Goal: Task Accomplishment & Management: Manage account settings

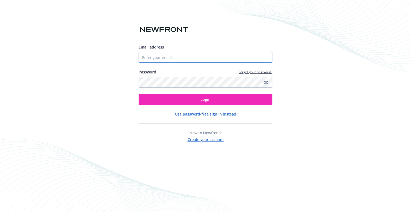
drag, startPoint x: 0, startPoint y: 0, endPoint x: 166, endPoint y: 55, distance: 174.8
click at [166, 55] on input "Email address" at bounding box center [206, 57] width 134 height 11
type input "[EMAIL_ADDRESS][DOMAIN_NAME]"
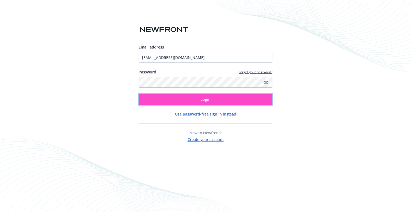
click at [140, 95] on button "Login" at bounding box center [206, 99] width 134 height 11
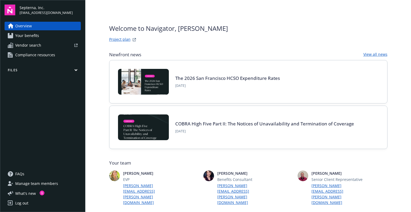
click at [33, 70] on button "Files" at bounding box center [43, 71] width 76 height 7
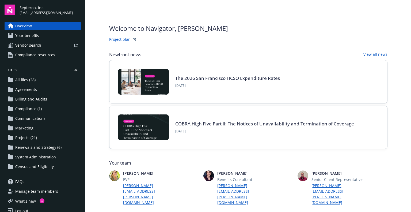
click at [26, 140] on span "Projects (21)" at bounding box center [26, 137] width 22 height 9
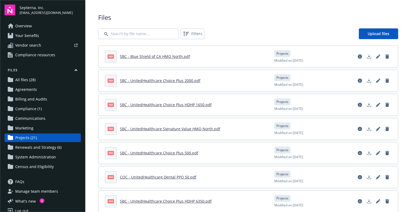
click at [26, 158] on span "System Administration" at bounding box center [35, 157] width 41 height 9
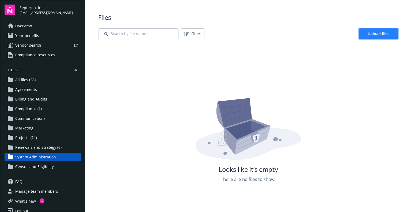
click at [360, 31] on link "Upload files" at bounding box center [378, 33] width 39 height 11
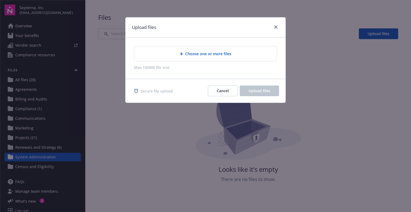
click at [222, 55] on span "Choose one or more files" at bounding box center [208, 54] width 46 height 6
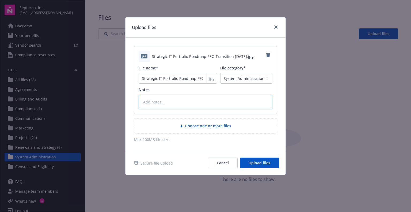
click at [228, 101] on textarea at bounding box center [206, 101] width 134 height 15
type textarea "x"
type textarea "P"
type textarea "x"
type textarea "PE"
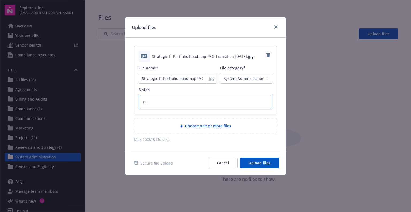
type textarea "x"
type textarea "PEO"
type textarea "x"
type textarea "PEO"
type textarea "x"
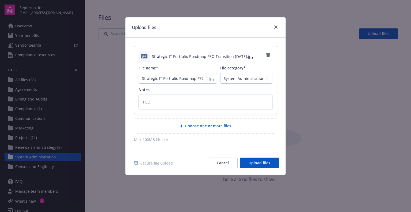
type textarea "PEO T"
type textarea "x"
type textarea "PEO Tr"
type textarea "x"
type textarea "PEO Tra"
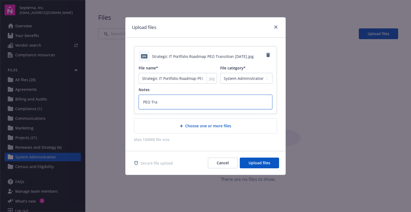
type textarea "x"
type textarea "PEO [PERSON_NAME]"
type textarea "x"
type textarea "PEO Trans"
type textarea "x"
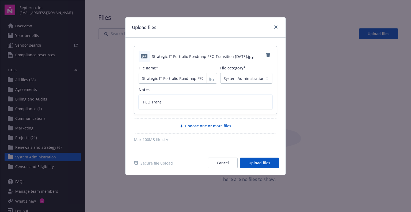
type textarea "PEO Transi"
type textarea "x"
type textarea "PEO Transit"
type textarea "x"
type textarea "PEO Transiti"
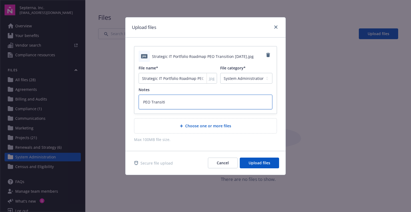
type textarea "x"
type textarea "PEO Transitio"
type textarea "x"
type textarea "PEO Transition"
type textarea "x"
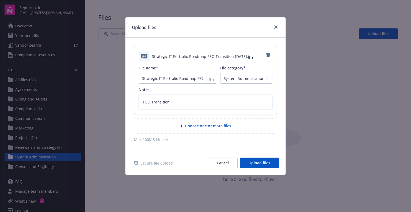
type textarea "PEO Transition"
type textarea "x"
type textarea "PEO Transition 8"
type textarea "x"
type textarea "PEO Transition 8-"
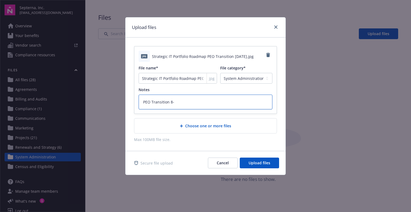
type textarea "x"
type textarea "PEO Transition 8-2"
type textarea "x"
type textarea "PEO Transition 8-28"
type textarea "x"
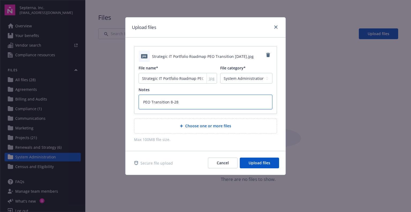
type textarea "PEO Transition 8-28-"
type textarea "x"
type textarea "PEO Transition 8-28-2"
type textarea "x"
type textarea "PEO Transition [DATE]"
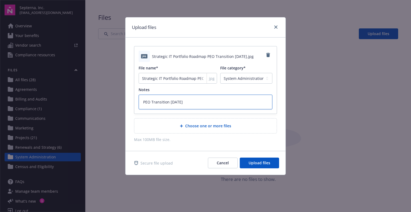
type textarea "x"
type textarea "PEO Transition [DATE]"
type textarea "x"
type textarea "PEO Transition [DATE] T"
type textarea "x"
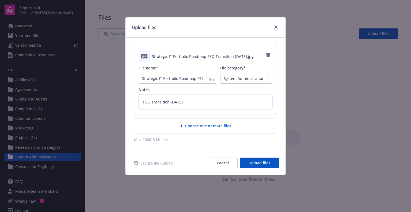
type textarea "PEO Transition [DATE] Ti"
type textarea "x"
type textarea "PEO Transition [DATE] [PERSON_NAME]"
type textarea "x"
type textarea "PEO Transition [DATE] Time"
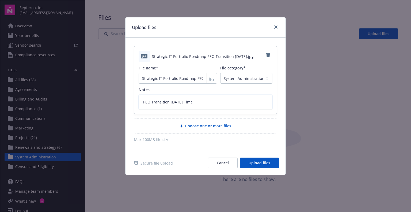
type textarea "x"
type textarea "PEO Transition [DATE] Timel"
type textarea "x"
type textarea "PEO Transition [DATE] Timeli"
type textarea "x"
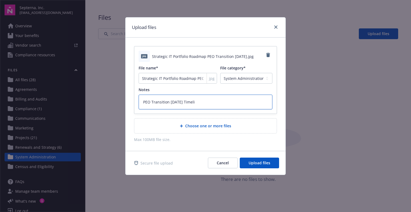
type textarea "PEO Transition [DATE] Timelin"
type textarea "x"
type textarea "PEO Transition [DATE] Timeline"
type textarea "x"
type textarea "PEO Transition [DATE] Timeline"
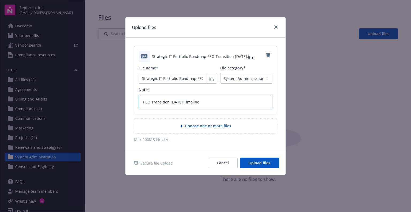
type textarea "x"
type textarea "PEO Transition [DATE] Timeline S"
type textarea "x"
type textarea "PEO Transition [DATE] Timeline Sn"
type textarea "x"
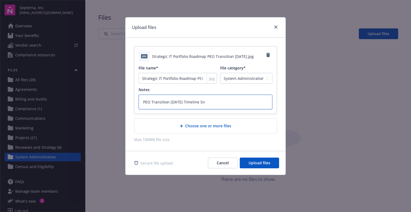
type textarea "PEO Transition [DATE] Timeline Sna"
type textarea "x"
type textarea "PEO Transition [DATE] Timeline Snap"
type textarea "x"
type textarea "PEO Transition [DATE] Timeline Snaps"
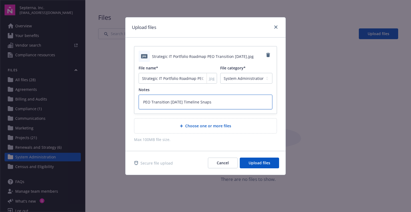
type textarea "x"
type textarea "PEO Transition [DATE] Timeline Snapsh"
type textarea "x"
type textarea "PEO Transition [DATE] Timeline Snapsho"
type textarea "x"
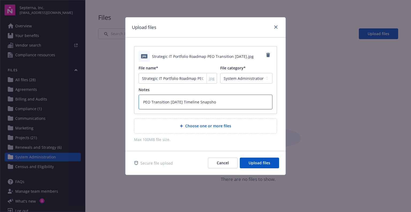
type textarea "PEO Transition [DATE] Timeline Snapshot"
type textarea "x"
type textarea "PEO Transition [DATE] Timeline Snapshot"
type textarea "x"
type textarea "PEO Transition [DATE] Timeline Snapshot f"
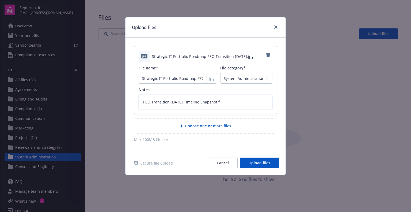
type textarea "x"
type textarea "PEO Transition [DATE] Timeline Snapshot fr"
type textarea "x"
type textarea "PEO Transition [DATE] Timeline Snapshot fro"
type textarea "x"
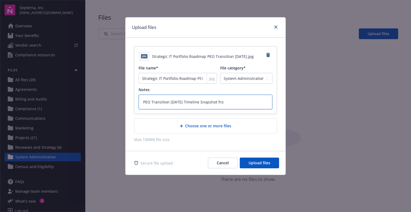
type textarea "PEO Transition [DATE] Timeline Snapshot fron"
type textarea "x"
type textarea "PEO Transition [DATE] Timeline Snapshot fron"
type textarea "x"
type textarea "PEO Transition [DATE] Timeline Snapshot fron"
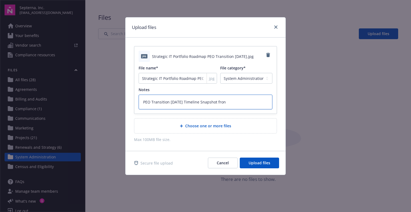
type textarea "x"
type textarea "PEO Transition [DATE] Timeline Snapshot fro"
type textarea "x"
type textarea "PEO Transition [DATE] Timeline Snapshot from"
type textarea "x"
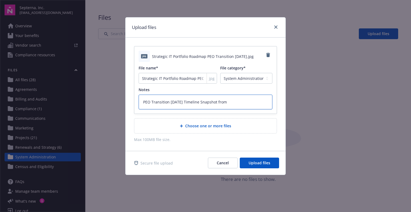
type textarea "PEO Transition [DATE] Timeline Snapshot from"
type textarea "x"
type textarea "PEO Transition [DATE] Timeline Snapshot from I"
type textarea "x"
type textarea "PEO Transition [DATE] Timeline Snapshot from IT"
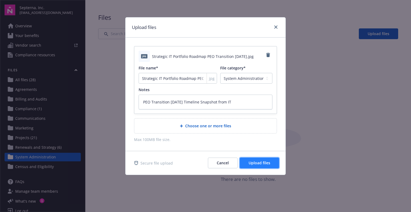
click at [254, 163] on span "Upload files" at bounding box center [260, 162] width 22 height 5
type textarea "x"
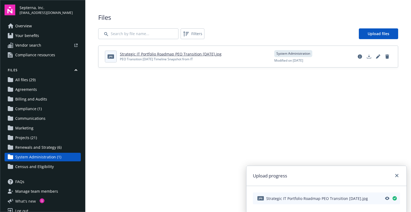
click at [21, 199] on span "What ' s new" at bounding box center [25, 201] width 21 height 6
